Goal: Task Accomplishment & Management: Manage account settings

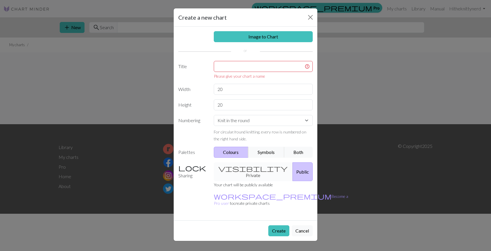
select select "round"
click at [312, 16] on button "Close" at bounding box center [310, 17] width 9 height 9
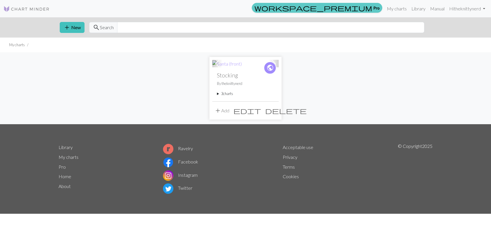
click at [369, 8] on span "workspace_premium" at bounding box center [314, 8] width 118 height 8
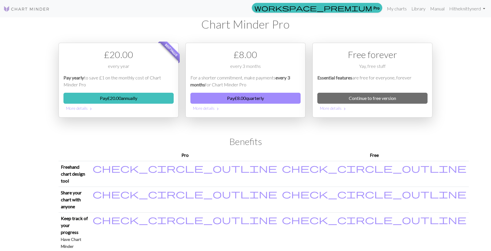
click at [35, 8] on img at bounding box center [26, 8] width 46 height 7
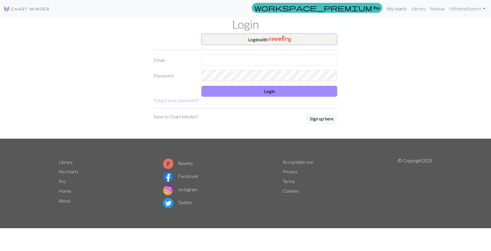
click at [397, 12] on link "My charts" at bounding box center [397, 9] width 25 height 12
click at [471, 10] on link "Hi theknittynerd" at bounding box center [467, 9] width 41 height 12
click at [459, 26] on link "Account settings" at bounding box center [464, 25] width 37 height 12
click at [295, 39] on button "Login with" at bounding box center [270, 39] width 136 height 12
